Goal: Task Accomplishment & Management: Manage account settings

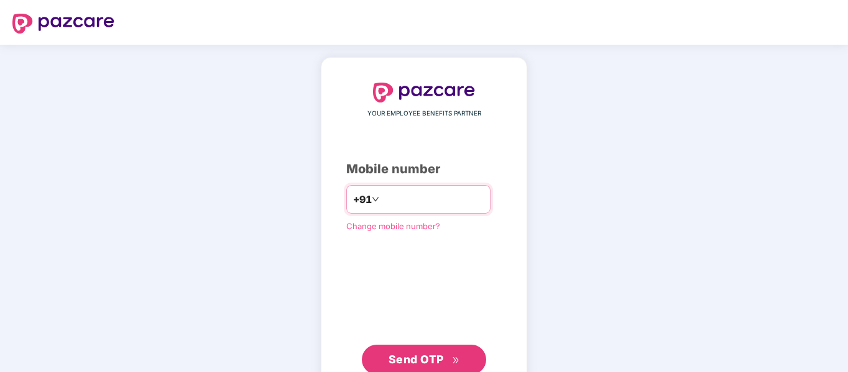
type input "*"
type input "**********"
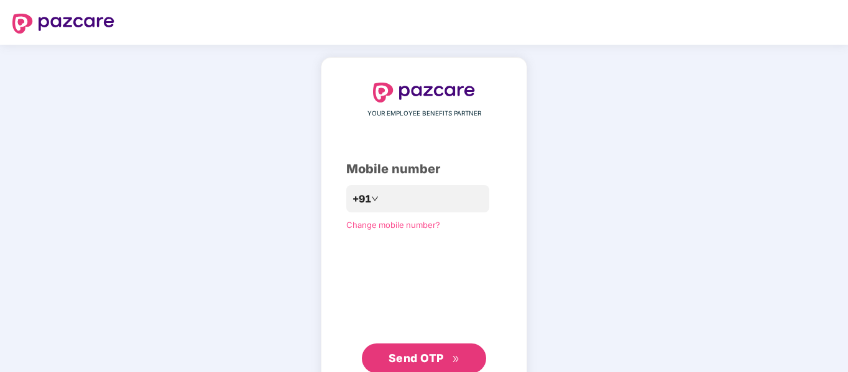
click at [427, 347] on button "Send OTP" at bounding box center [424, 359] width 124 height 30
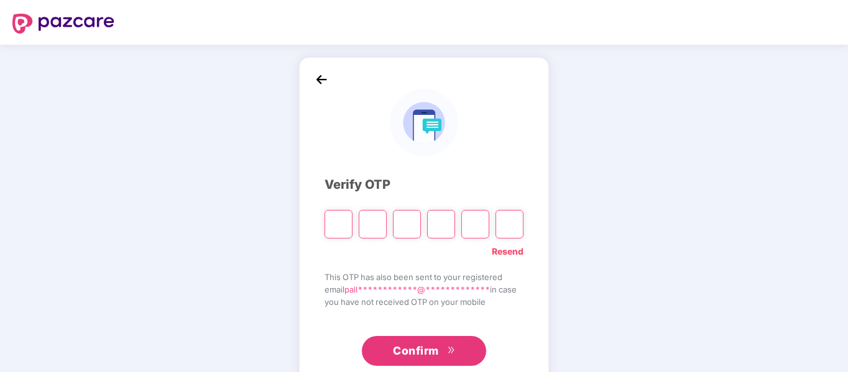
type input "*"
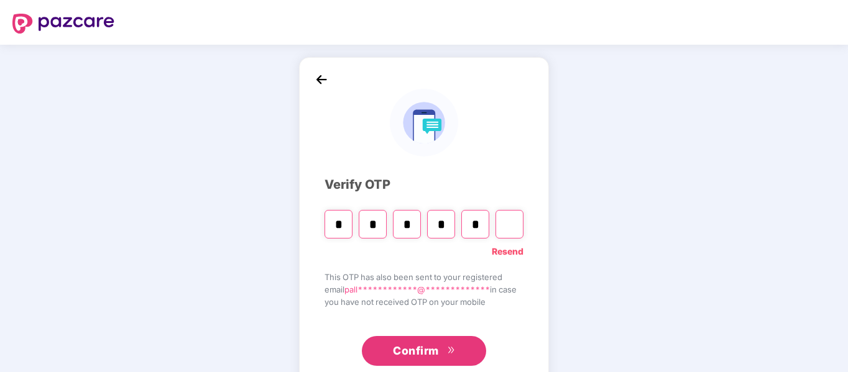
type input "*"
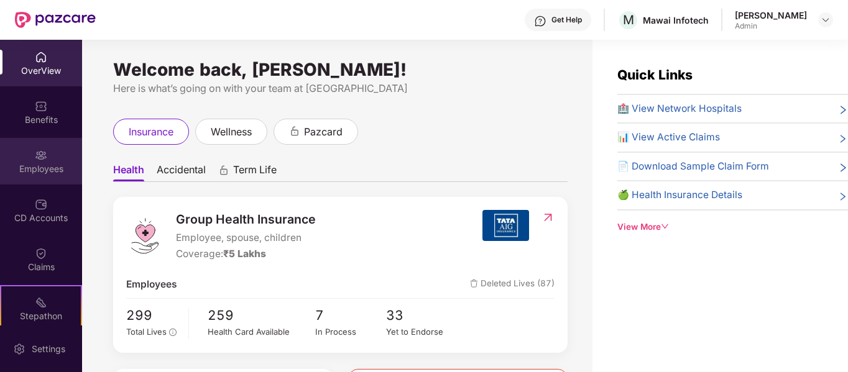
click at [42, 170] on div "Employees" at bounding box center [41, 169] width 82 height 12
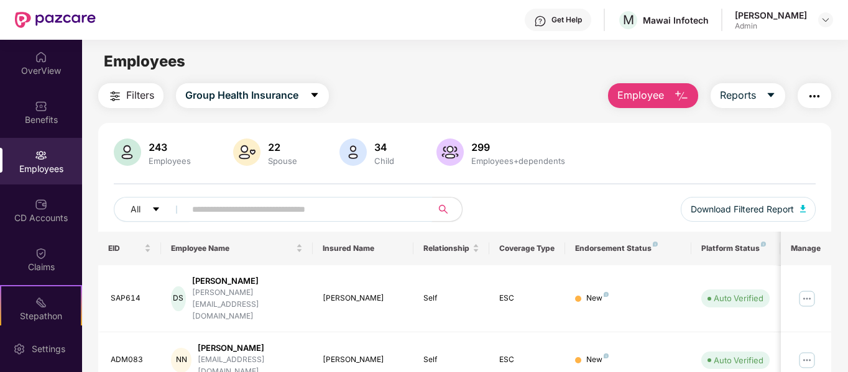
click at [334, 203] on input "text" at bounding box center [303, 209] width 223 height 19
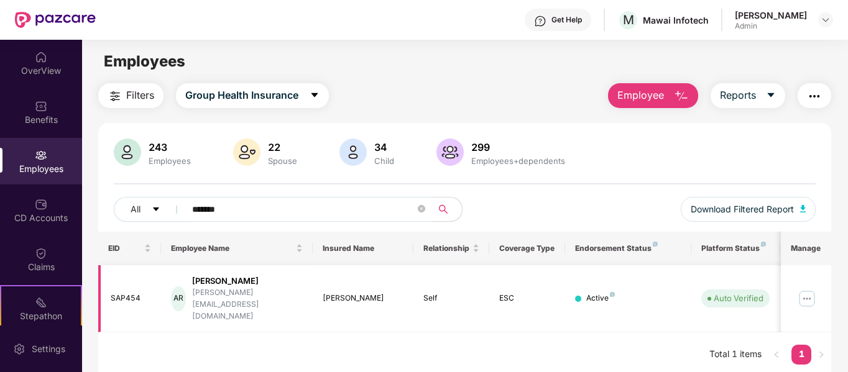
type input "*******"
click at [812, 289] on img at bounding box center [807, 299] width 20 height 20
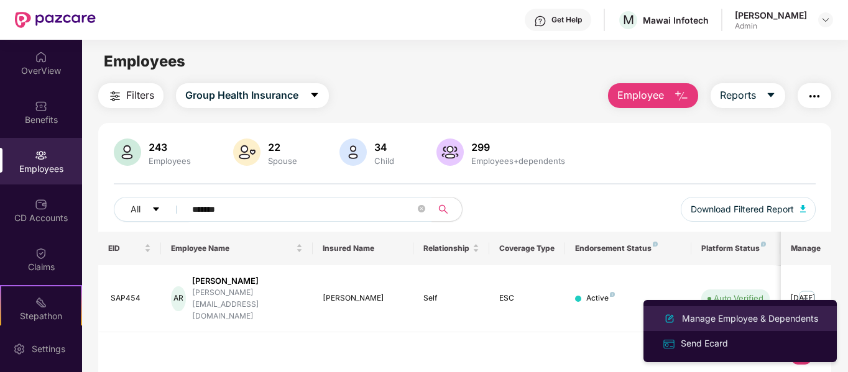
click at [756, 319] on div "Manage Employee & Dependents" at bounding box center [749, 319] width 141 height 14
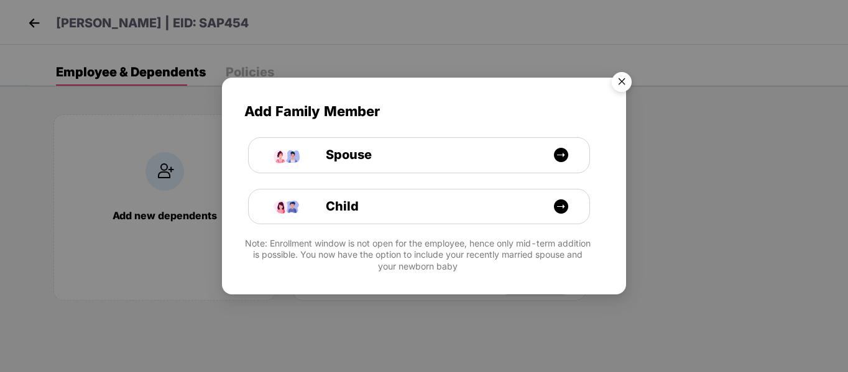
click at [622, 85] on img "Close" at bounding box center [621, 83] width 35 height 35
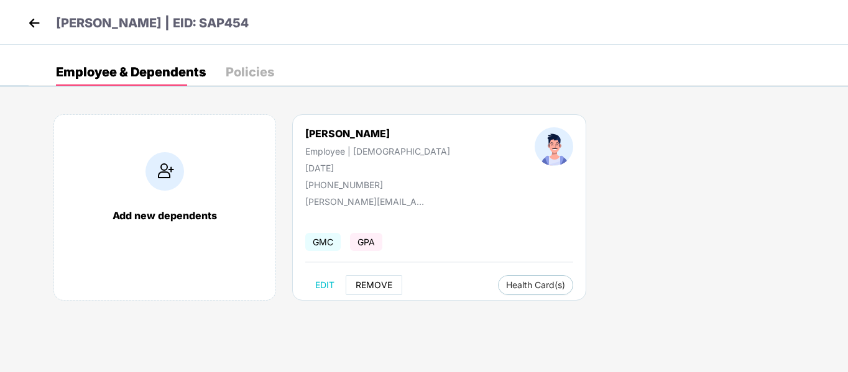
click at [370, 285] on span "REMOVE" at bounding box center [373, 285] width 37 height 10
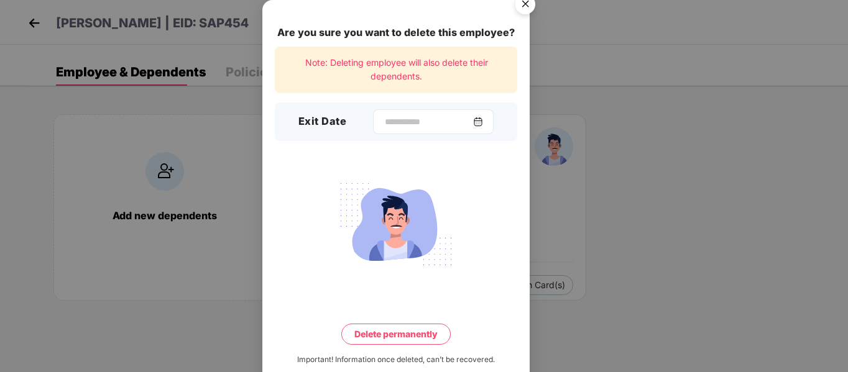
click at [483, 117] on img at bounding box center [478, 122] width 10 height 10
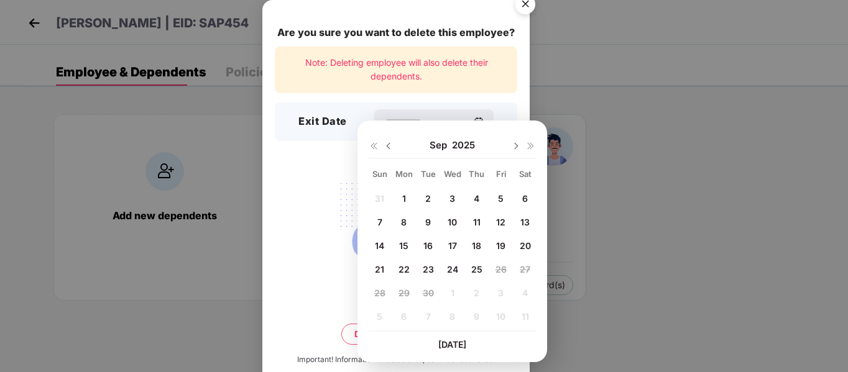
click at [455, 268] on span "24" at bounding box center [452, 269] width 11 height 11
type input "**********"
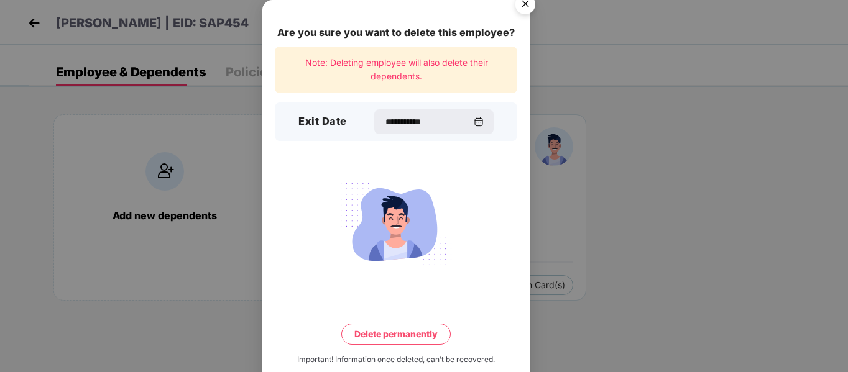
click at [406, 324] on button "Delete permanently" at bounding box center [395, 334] width 109 height 21
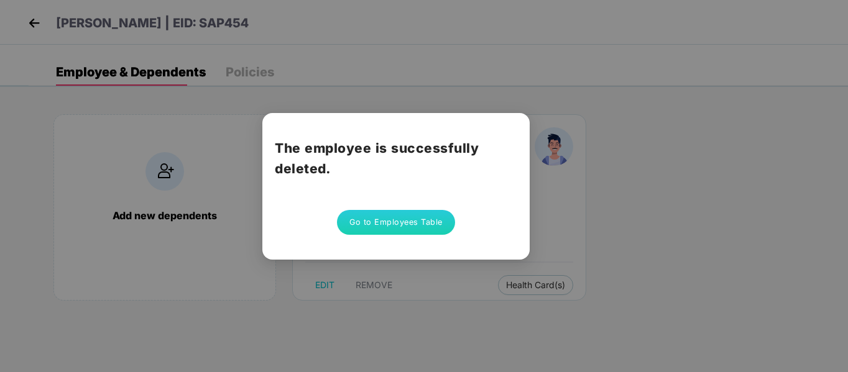
click at [398, 213] on button "Go to Employees Table" at bounding box center [396, 222] width 118 height 25
